Goal: Task Accomplishment & Management: Use online tool/utility

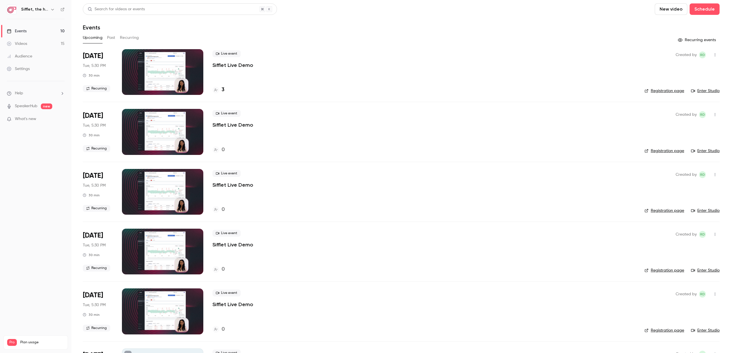
click at [252, 137] on div "Live event Sifflet Live Demo 0" at bounding box center [424, 132] width 423 height 46
click at [169, 128] on div at bounding box center [162, 132] width 81 height 46
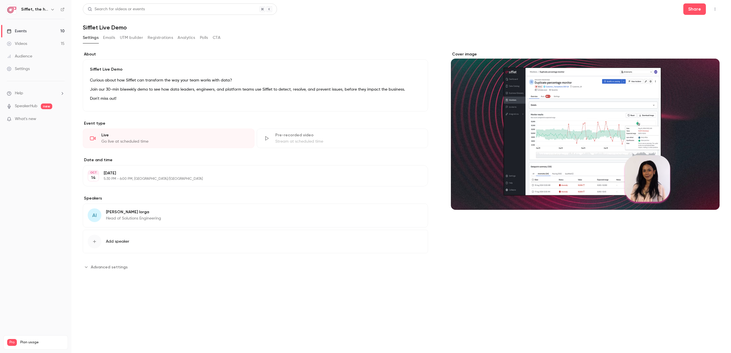
click at [713, 10] on button "button" at bounding box center [715, 9] width 9 height 9
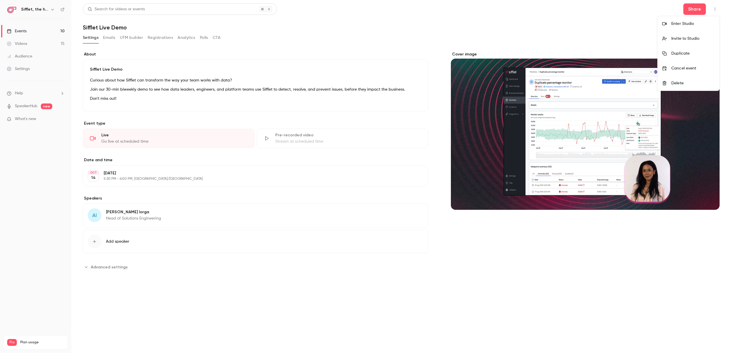
click at [694, 13] on div at bounding box center [365, 176] width 731 height 353
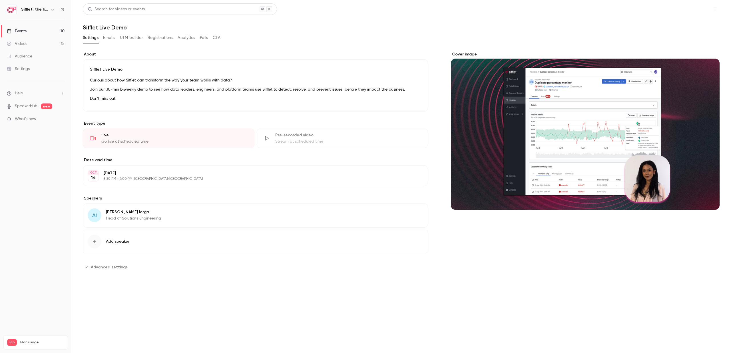
click at [694, 12] on button "Share" at bounding box center [695, 8] width 23 height 11
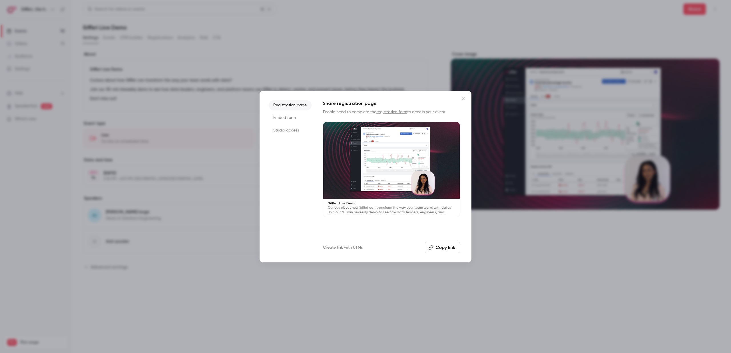
click at [281, 116] on li "Embed form" at bounding box center [290, 118] width 43 height 10
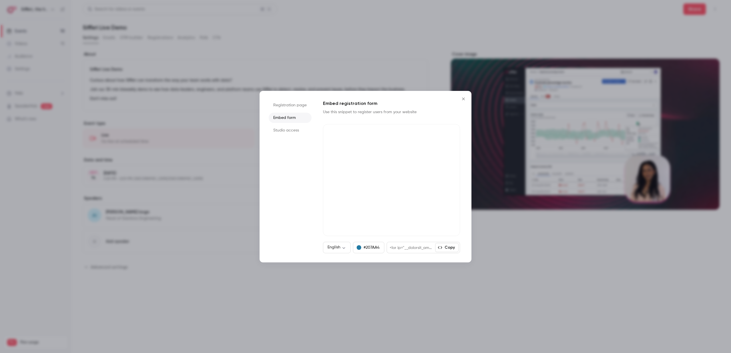
click at [291, 106] on li "Registration page" at bounding box center [290, 105] width 43 height 10
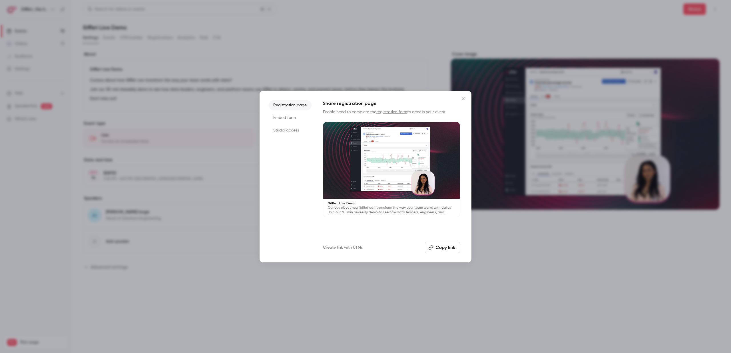
click at [289, 116] on li "Embed form" at bounding box center [290, 118] width 43 height 10
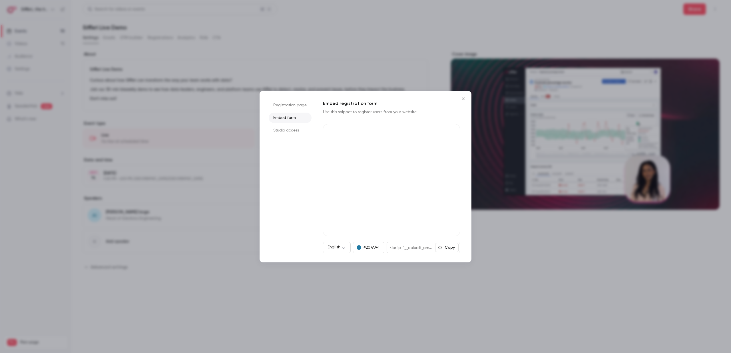
click at [292, 127] on li "Studio access" at bounding box center [290, 130] width 43 height 10
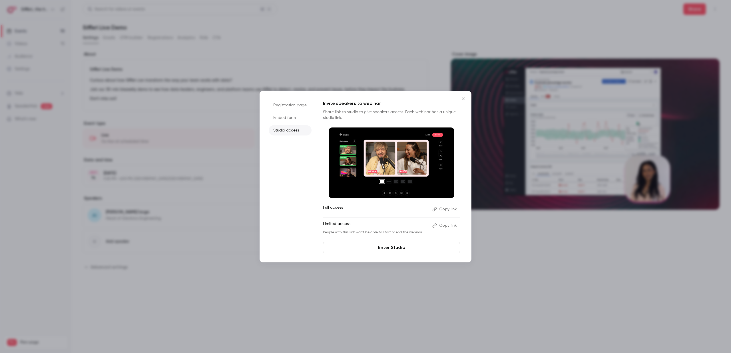
click at [285, 117] on li "Embed form" at bounding box center [290, 118] width 43 height 10
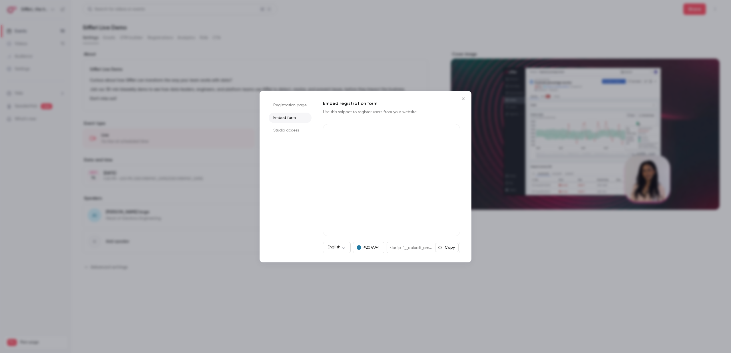
click at [286, 107] on li "Registration page" at bounding box center [290, 105] width 43 height 10
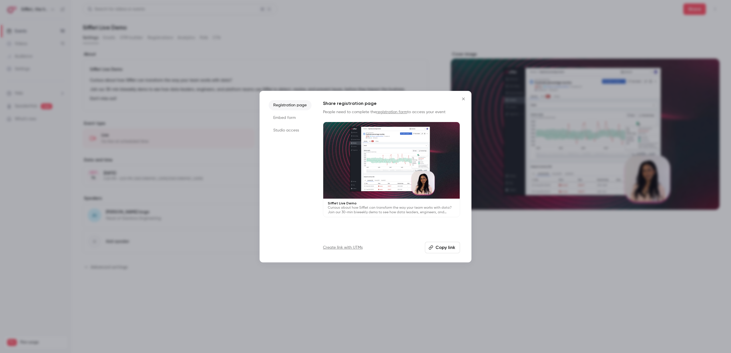
click at [345, 247] on link "Create link with UTMs" at bounding box center [343, 248] width 40 height 6
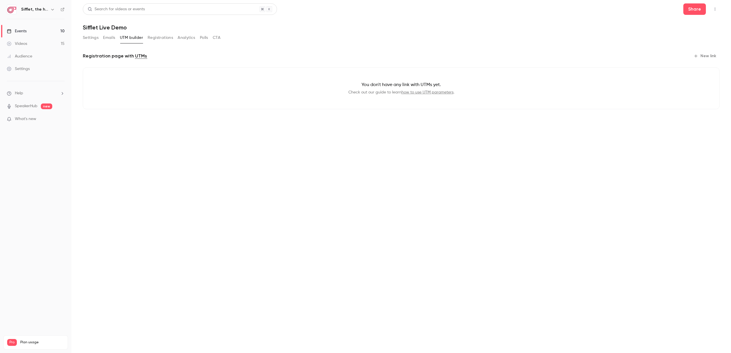
click at [157, 38] on button "Registrations" at bounding box center [160, 37] width 25 height 9
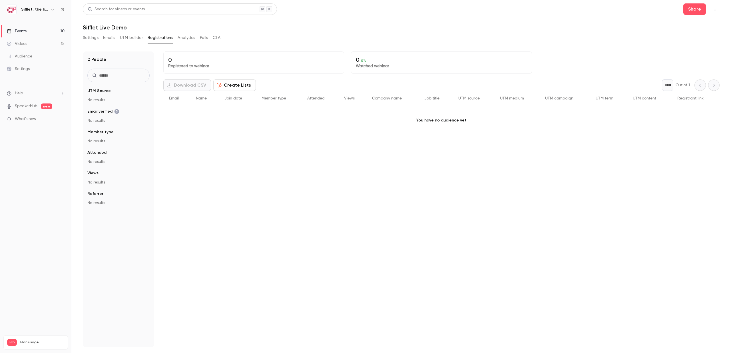
click at [186, 38] on button "Analytics" at bounding box center [187, 37] width 18 height 9
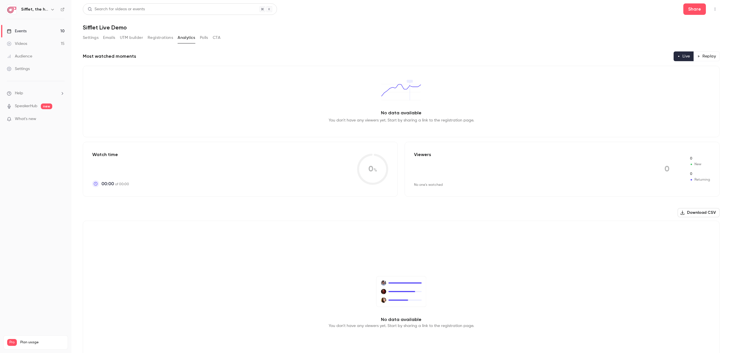
click at [201, 37] on button "Polls" at bounding box center [204, 37] width 8 height 9
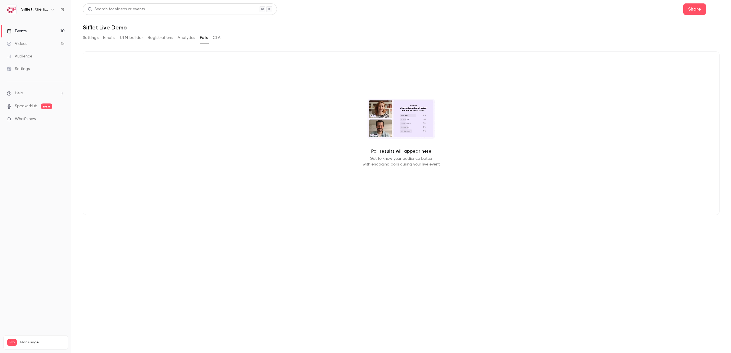
click at [224, 38] on div "Settings Emails UTM builder Registrations Analytics Polls CTA" at bounding box center [401, 38] width 637 height 11
click at [216, 37] on button "CTA" at bounding box center [217, 37] width 8 height 9
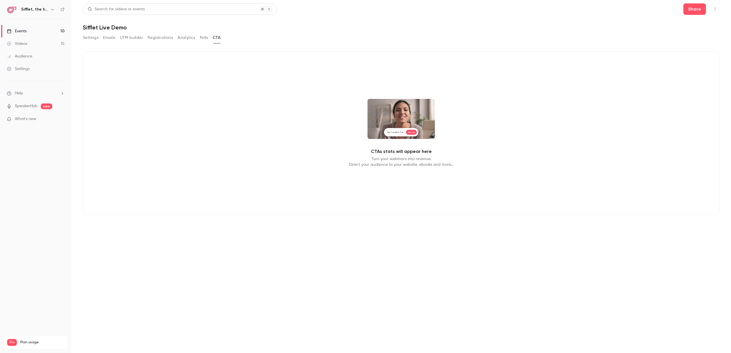
click at [89, 42] on button "Settings" at bounding box center [91, 37] width 16 height 9
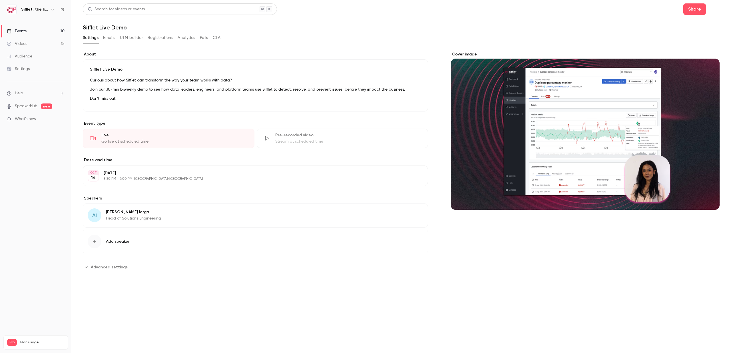
click at [96, 264] on span "Advanced settings" at bounding box center [109, 267] width 37 height 6
click at [111, 38] on button "Emails" at bounding box center [109, 37] width 12 height 9
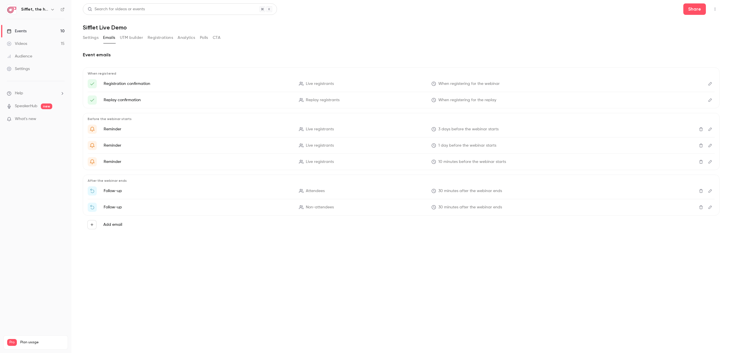
click at [132, 39] on button "UTM builder" at bounding box center [131, 37] width 23 height 9
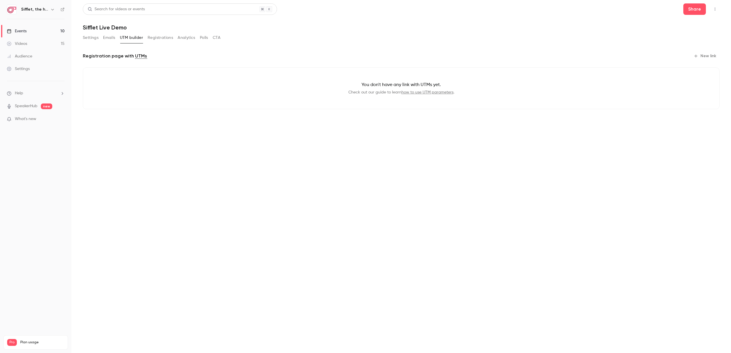
click at [174, 38] on div "Settings Emails UTM builder Registrations Analytics Polls CTA" at bounding box center [152, 37] width 138 height 9
click at [166, 38] on button "Registrations" at bounding box center [160, 37] width 25 height 9
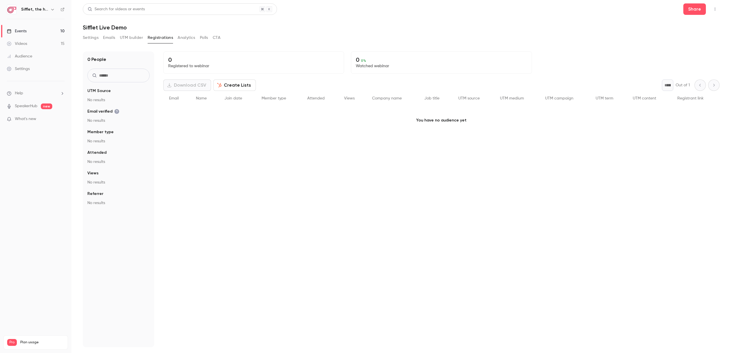
click at [95, 35] on button "Settings" at bounding box center [91, 37] width 16 height 9
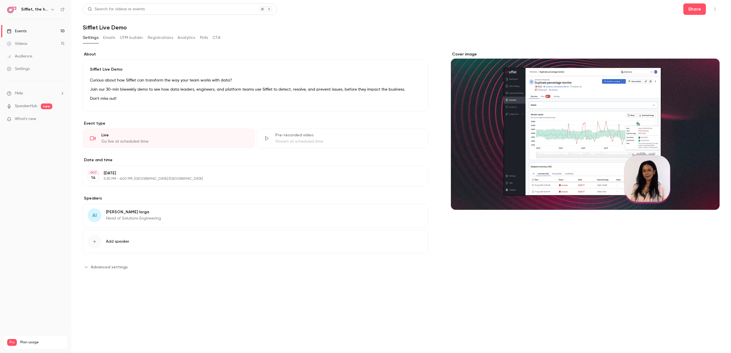
click at [110, 37] on button "Emails" at bounding box center [109, 37] width 12 height 9
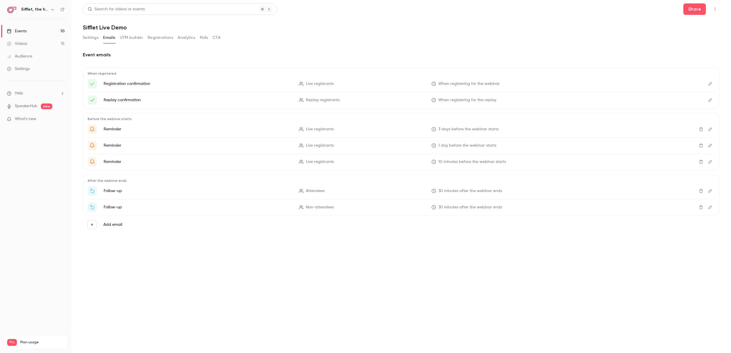
click at [31, 33] on link "Events 10" at bounding box center [35, 31] width 71 height 13
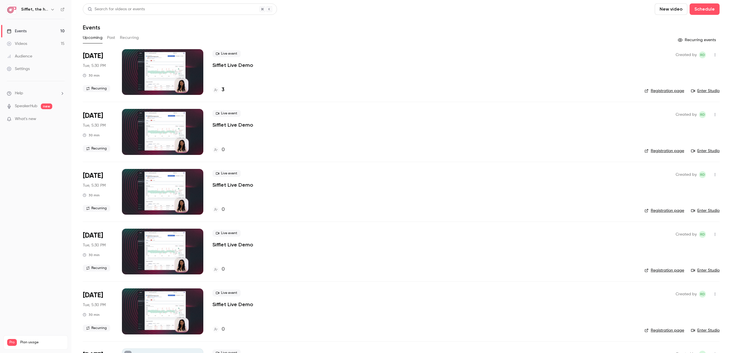
click at [167, 66] on div at bounding box center [162, 72] width 81 height 46
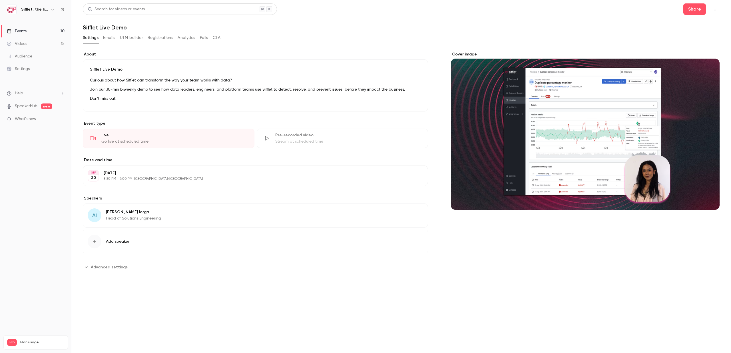
click at [40, 28] on link "Events 10" at bounding box center [35, 31] width 71 height 13
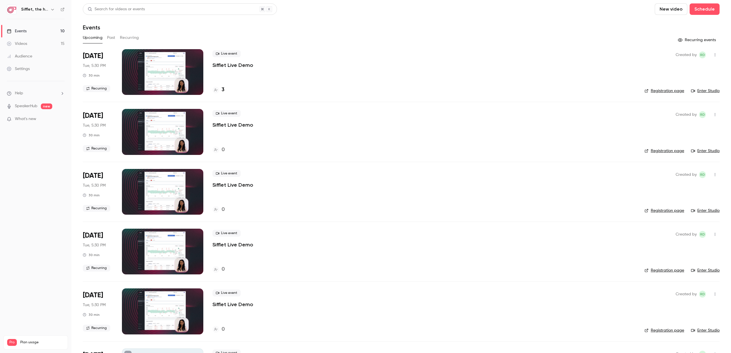
click at [143, 70] on div at bounding box center [162, 72] width 81 height 46
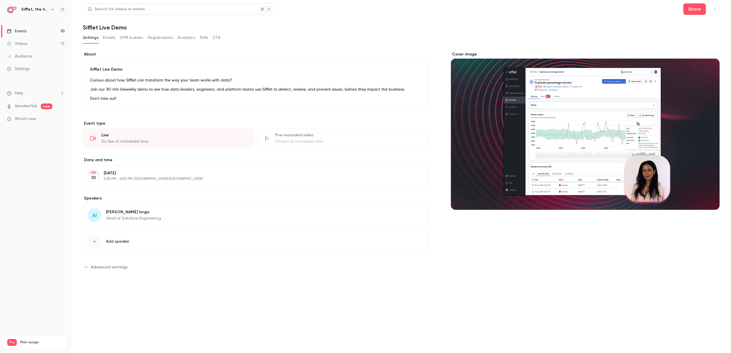
click at [713, 9] on icon "button" at bounding box center [715, 9] width 5 height 4
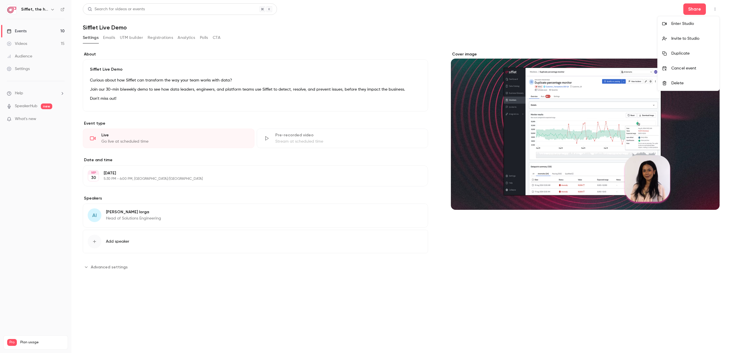
click at [695, 6] on div at bounding box center [365, 176] width 731 height 353
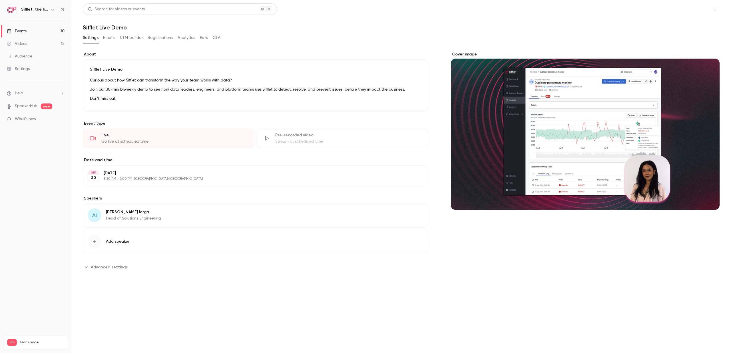
click at [691, 10] on button "Share" at bounding box center [695, 8] width 23 height 11
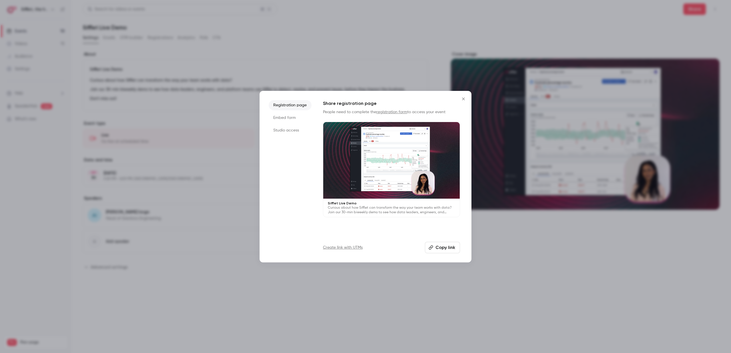
click at [292, 119] on li "Embed form" at bounding box center [290, 118] width 43 height 10
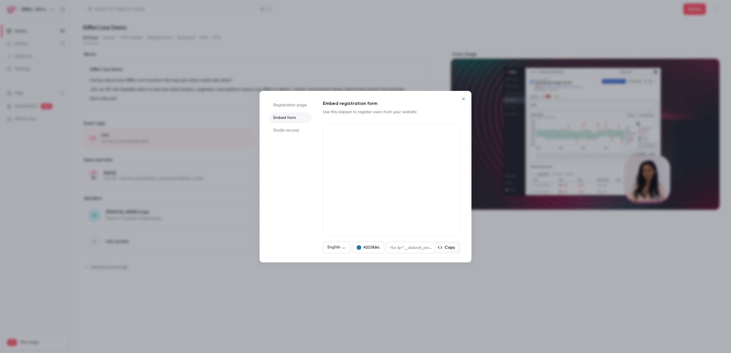
click at [449, 246] on button "Copy" at bounding box center [446, 247] width 23 height 9
click at [449, 249] on button "Copy" at bounding box center [446, 247] width 23 height 9
click at [291, 107] on li "Registration page" at bounding box center [290, 105] width 43 height 10
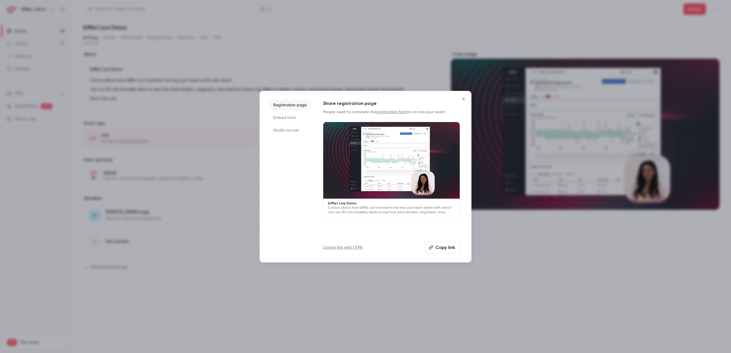
click at [384, 212] on p "Curious about how Sifflet can transform the way your team works with data? Join…" at bounding box center [391, 209] width 127 height 9
click at [466, 100] on icon "Close" at bounding box center [463, 99] width 7 height 5
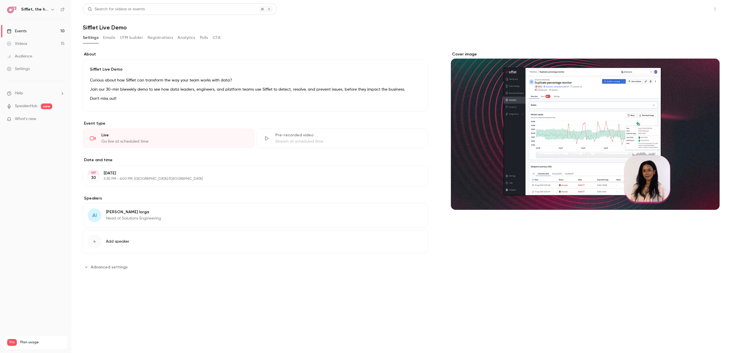
click at [689, 9] on button "Share" at bounding box center [695, 8] width 23 height 11
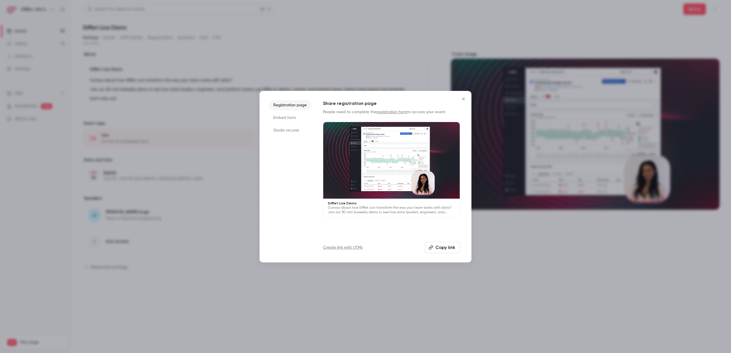
click at [282, 116] on li "Embed form" at bounding box center [290, 118] width 43 height 10
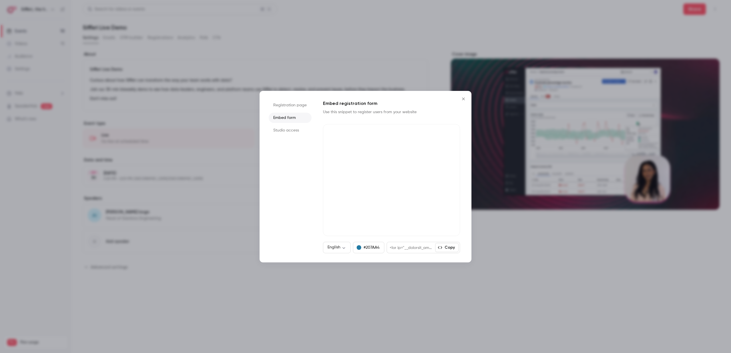
click at [450, 245] on button "Copy" at bounding box center [446, 247] width 23 height 9
click at [456, 247] on button "Copy" at bounding box center [446, 247] width 23 height 9
